Goal: Find specific page/section: Find specific page/section

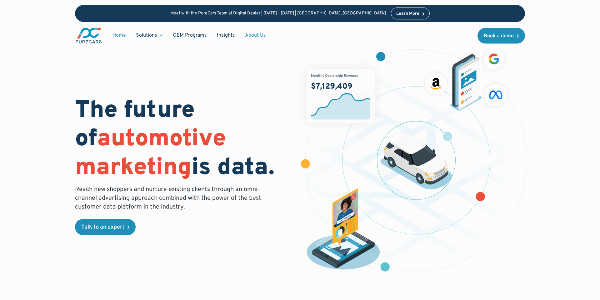
click at [250, 36] on link "About Us" at bounding box center [255, 35] width 31 height 12
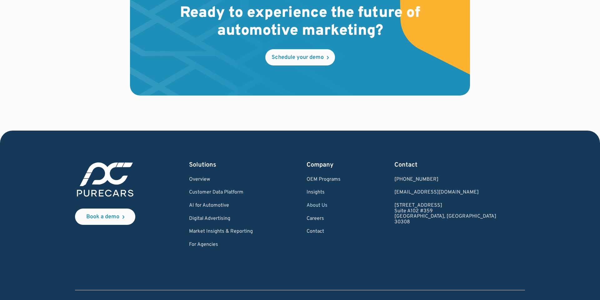
scroll to position [1830, 0]
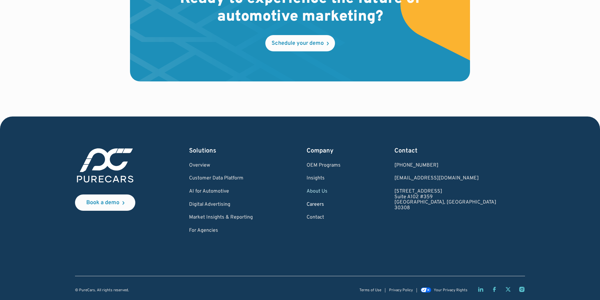
click at [341, 205] on link "Careers" at bounding box center [324, 205] width 34 height 6
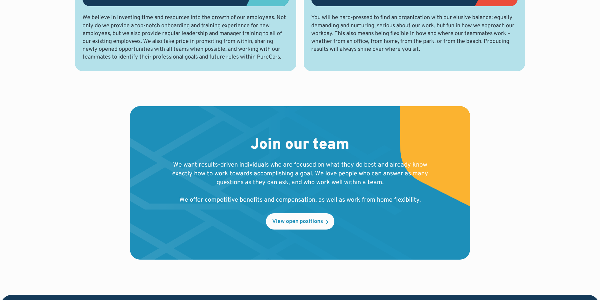
scroll to position [700, 0]
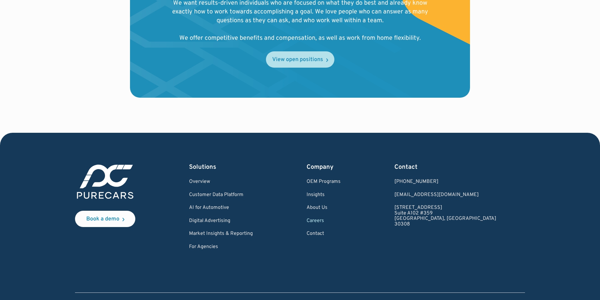
click at [296, 58] on div "View open positions" at bounding box center [297, 60] width 51 height 6
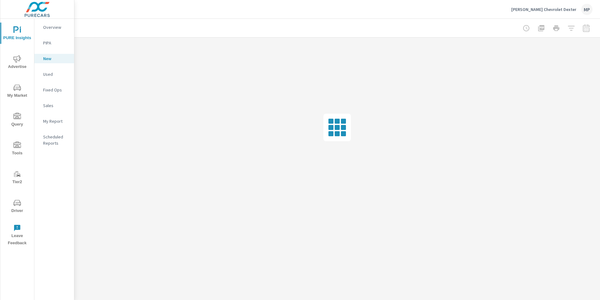
click at [48, 75] on p "Used" at bounding box center [56, 74] width 26 height 6
click at [48, 89] on p "Fixed Ops" at bounding box center [56, 90] width 26 height 6
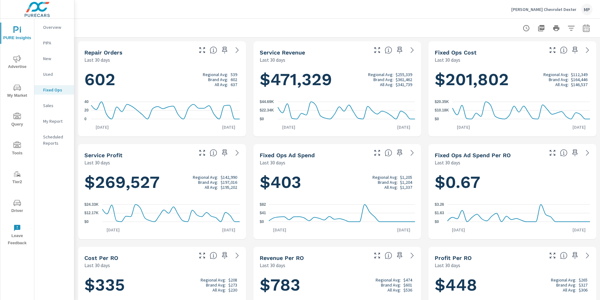
click at [48, 73] on p "Used" at bounding box center [56, 74] width 26 height 6
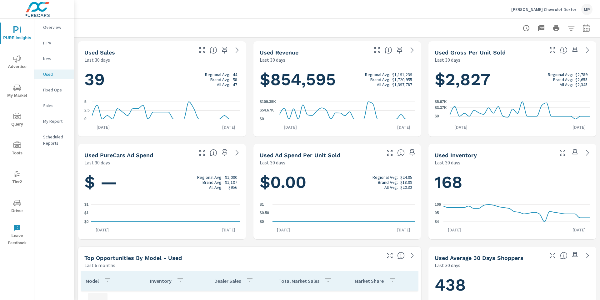
click at [53, 27] on p "Overview" at bounding box center [56, 27] width 26 height 6
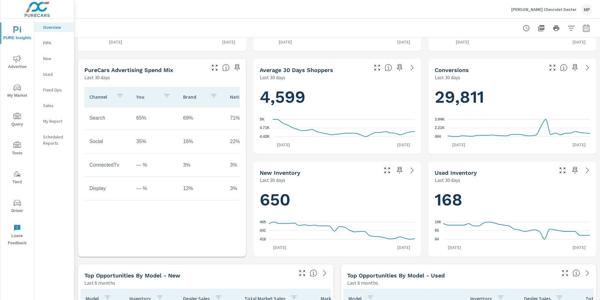
scroll to position [192, 0]
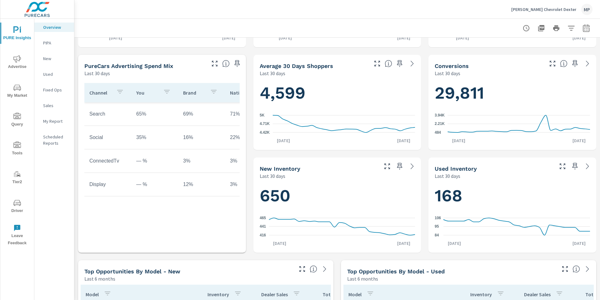
click at [21, 147] on icon "nav menu" at bounding box center [17, 144] width 8 height 6
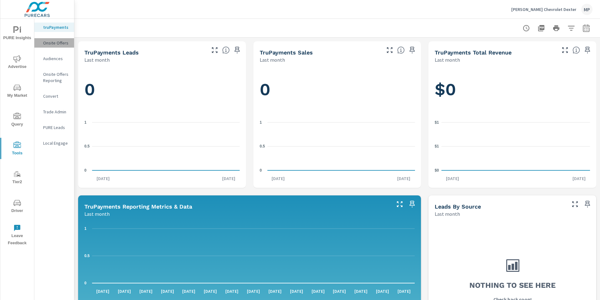
click at [56, 42] on p "Onsite Offers" at bounding box center [56, 43] width 26 height 6
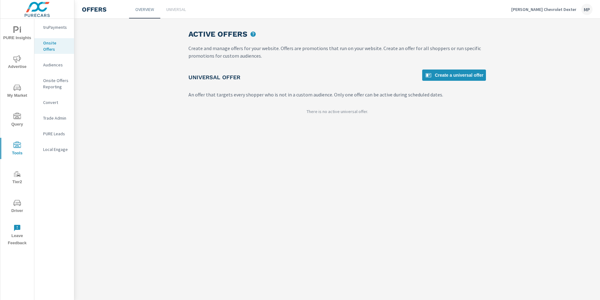
click at [53, 77] on p "Onsite Offers Reporting" at bounding box center [56, 83] width 26 height 13
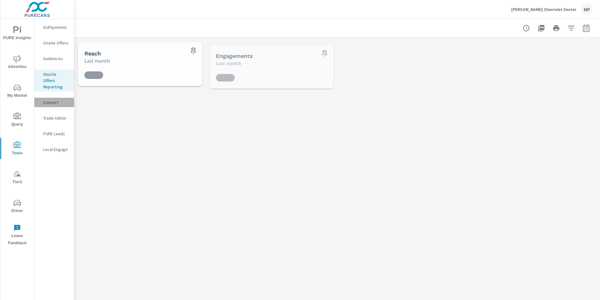
click at [51, 99] on p "Convert" at bounding box center [56, 102] width 26 height 6
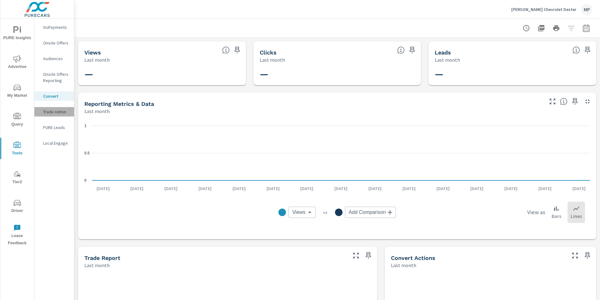
click at [51, 110] on p "Trade Admin" at bounding box center [56, 112] width 26 height 6
